Goal: Navigation & Orientation: Understand site structure

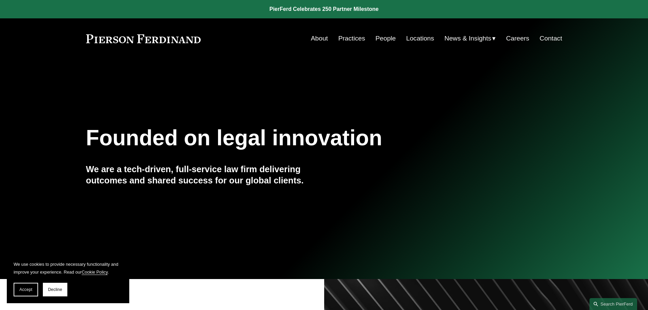
click at [381, 37] on link "People" at bounding box center [386, 38] width 20 height 13
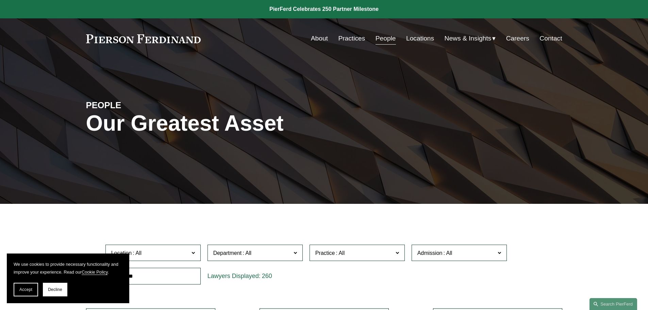
click at [352, 37] on link "Practices" at bounding box center [351, 38] width 27 height 13
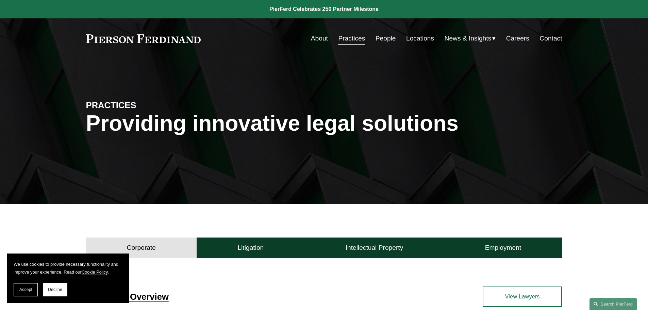
click at [379, 35] on link "People" at bounding box center [386, 38] width 20 height 13
